Goal: Task Accomplishment & Management: Complete application form

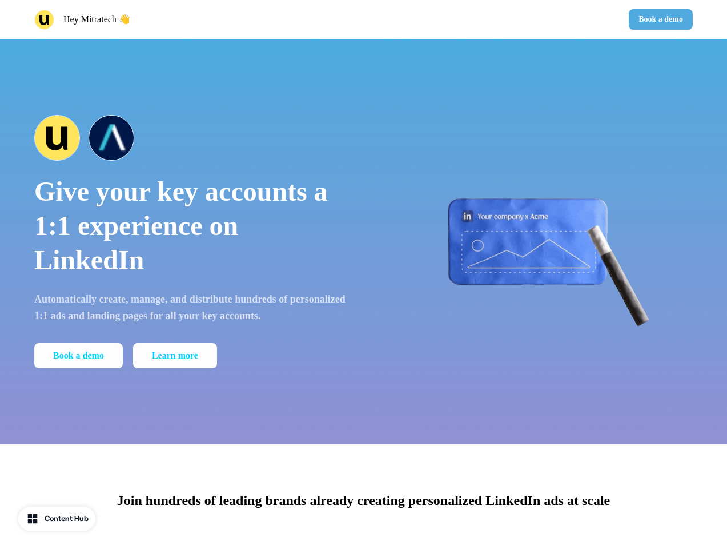
click at [363, 19] on div "Hey Mitratech 👋 Book a demo" at bounding box center [363, 19] width 727 height 39
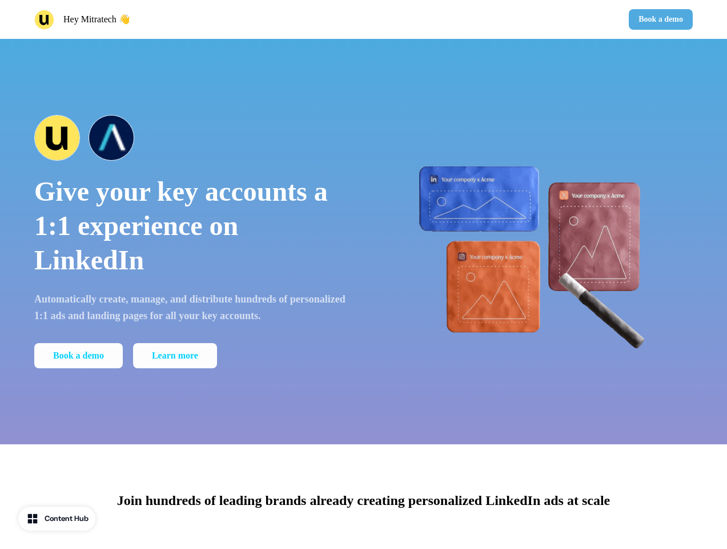
click at [197, 19] on div "Hey Mitratech 👋" at bounding box center [196, 20] width 325 height 20
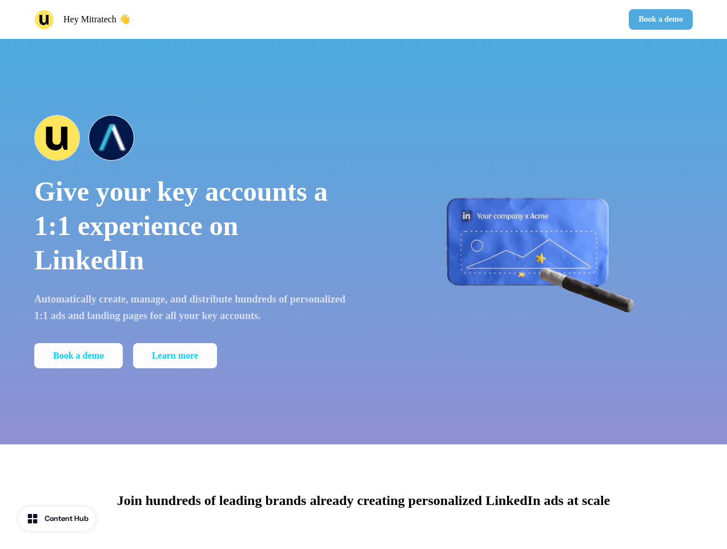
click at [531, 19] on div "Book a demo" at bounding box center [531, 19] width 325 height 21
click at [659, 19] on button "Book a demo" at bounding box center [661, 19] width 64 height 21
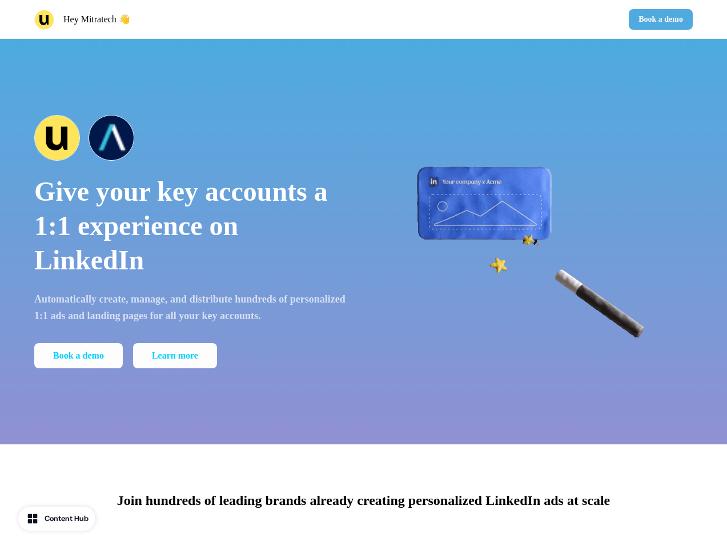
click at [363, 241] on div "Give your key accounts a 1:1 experience on LinkedIn Automatically create, manag…" at bounding box center [363, 241] width 727 height 405
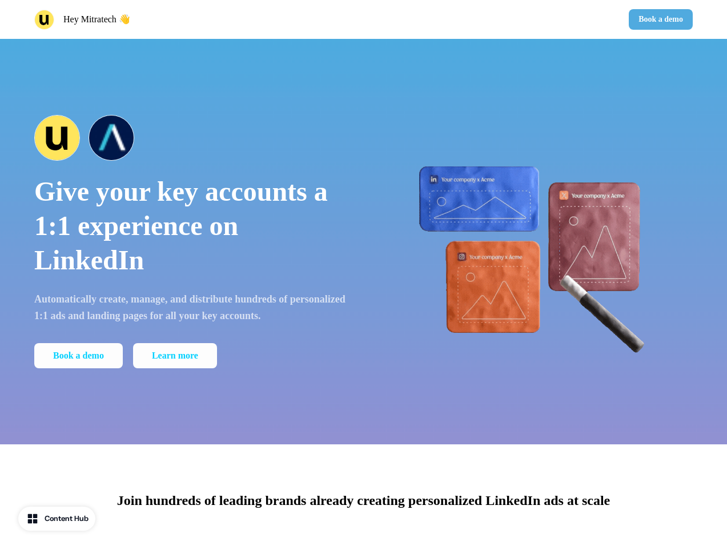
scroll to position [583, 0]
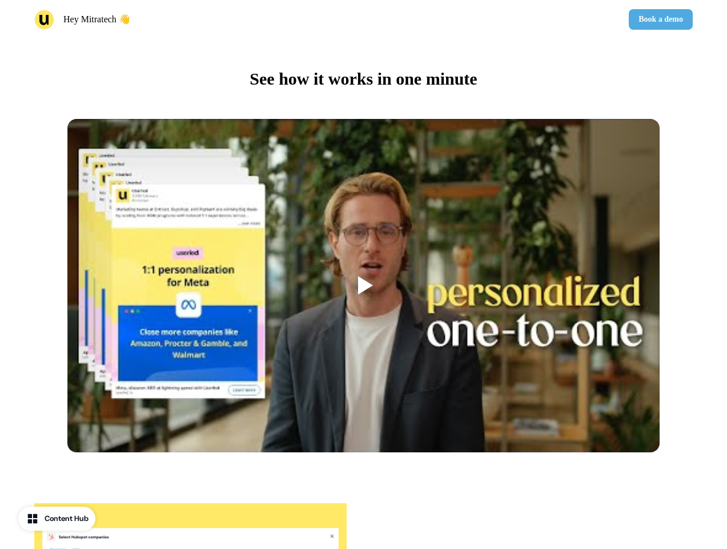
click at [191, 241] on div at bounding box center [363, 286] width 593 height 334
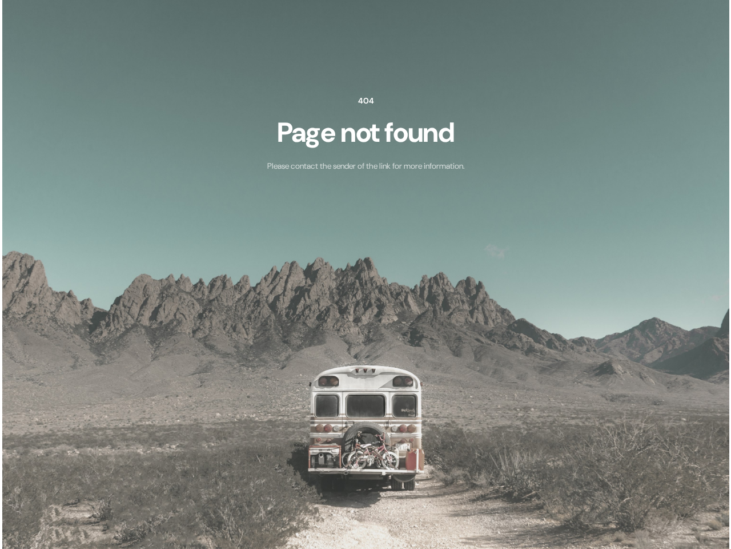
scroll to position [0, 0]
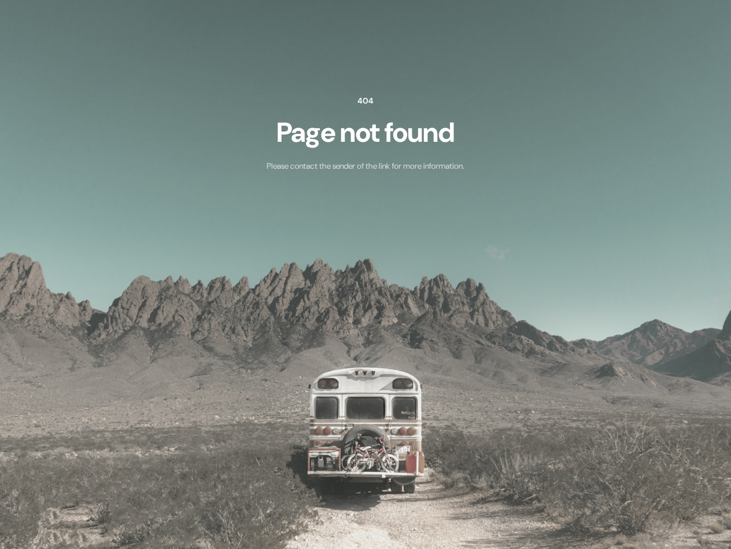
click at [81, 355] on img at bounding box center [365, 274] width 731 height 549
click at [537, 241] on div "404 Page not found Please contact the sender of the link for more information." at bounding box center [365, 131] width 731 height 263
click at [363, 497] on img at bounding box center [365, 274] width 731 height 549
